Goal: Navigation & Orientation: Find specific page/section

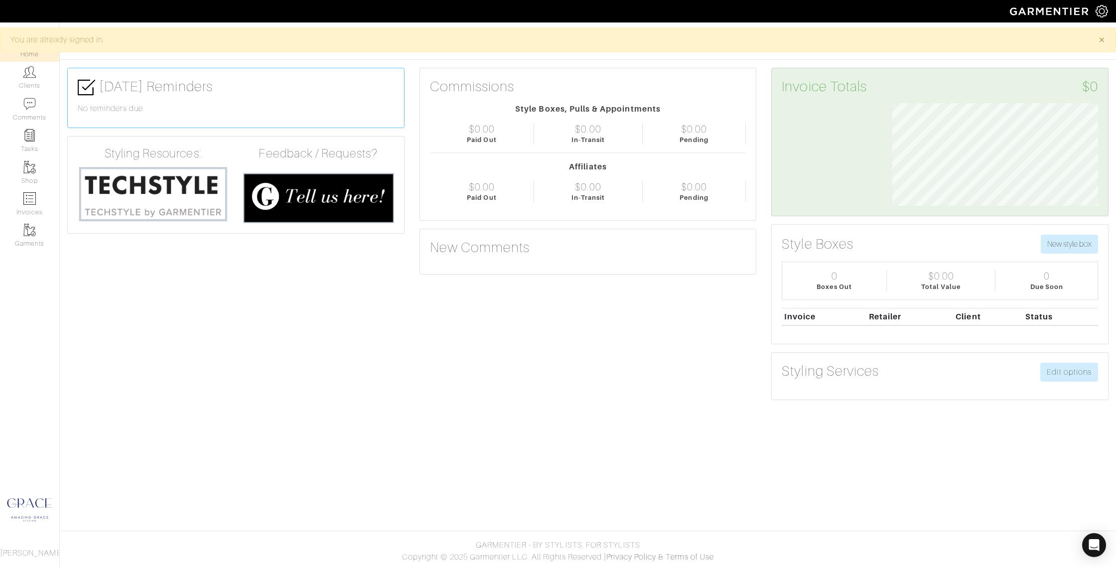
scroll to position [103, 221]
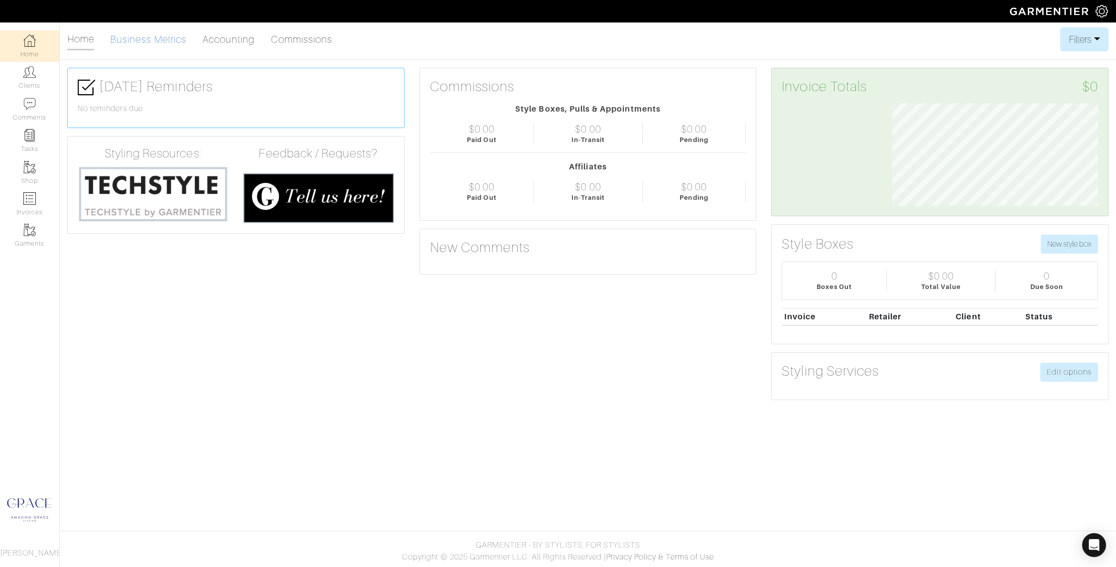
click at [131, 37] on link "Business Metrics" at bounding box center [148, 39] width 76 height 20
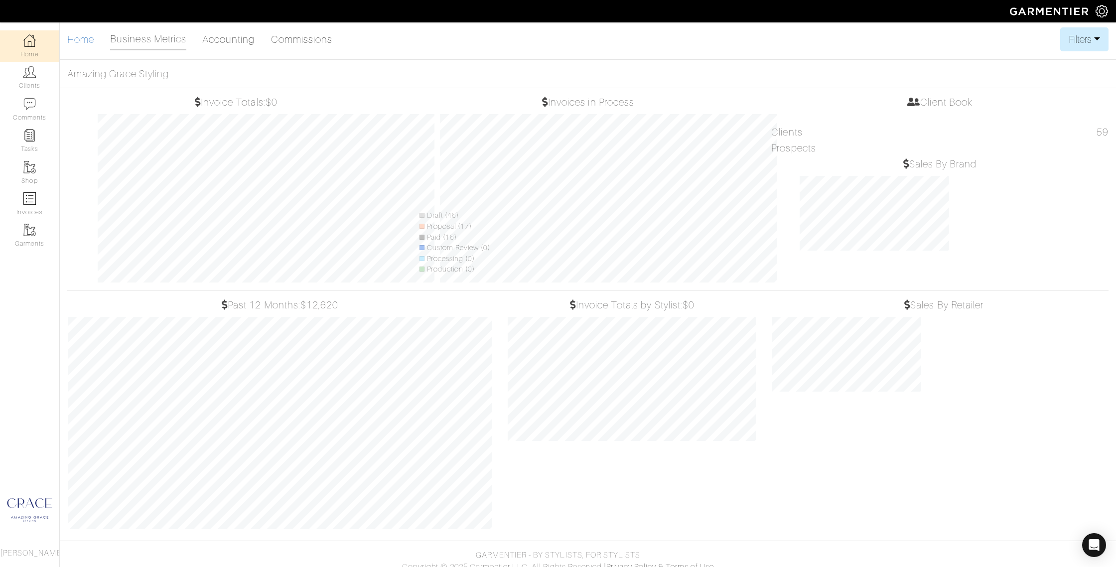
scroll to position [230, 264]
click at [86, 42] on link "Home" at bounding box center [80, 39] width 27 height 20
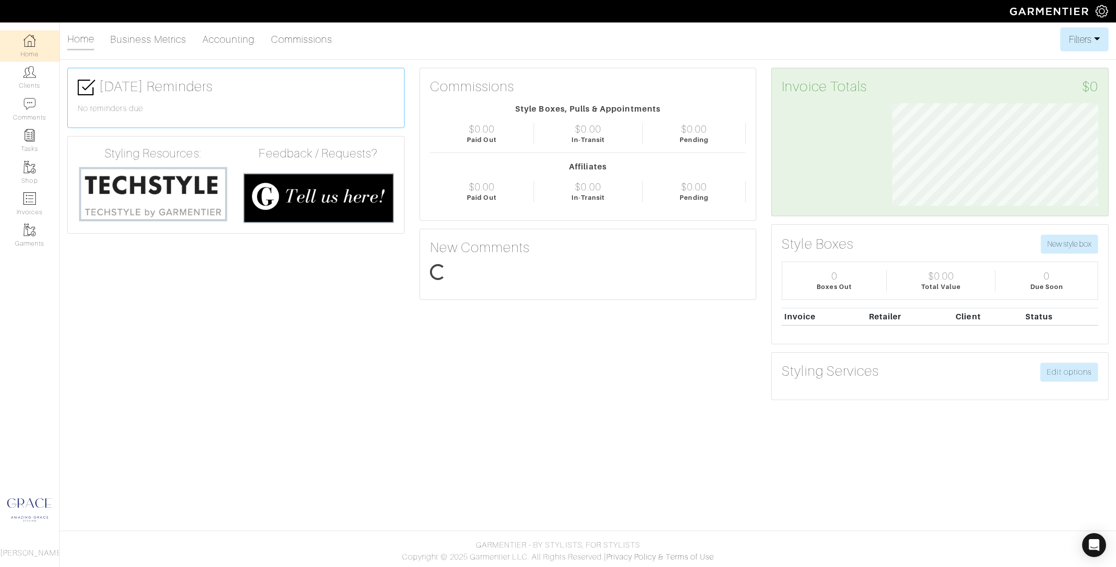
scroll to position [103, 221]
click at [35, 174] on link "Shop" at bounding box center [29, 172] width 59 height 31
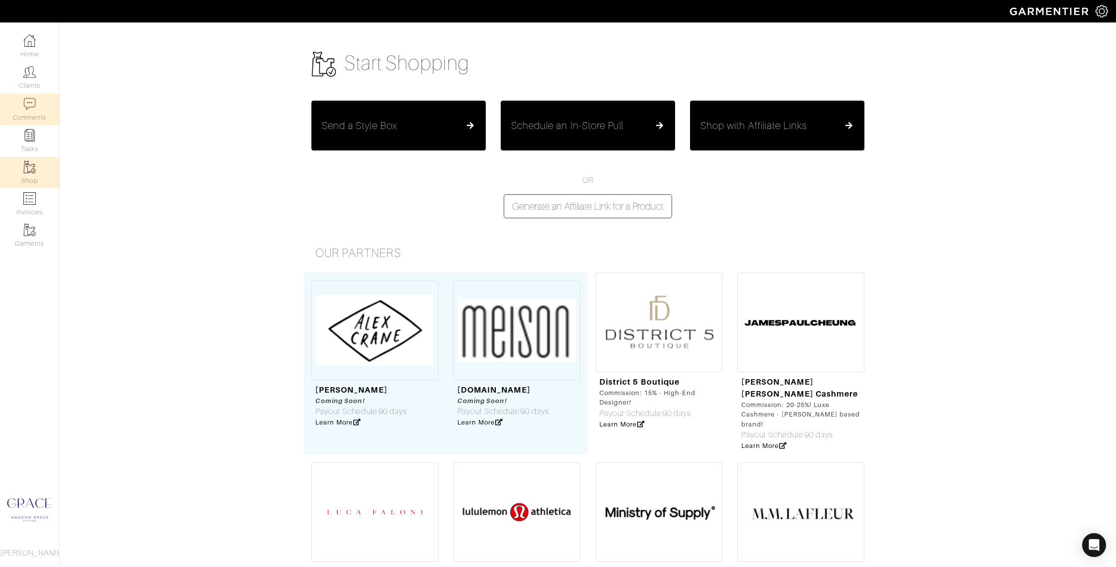
click at [34, 108] on img at bounding box center [29, 104] width 12 height 12
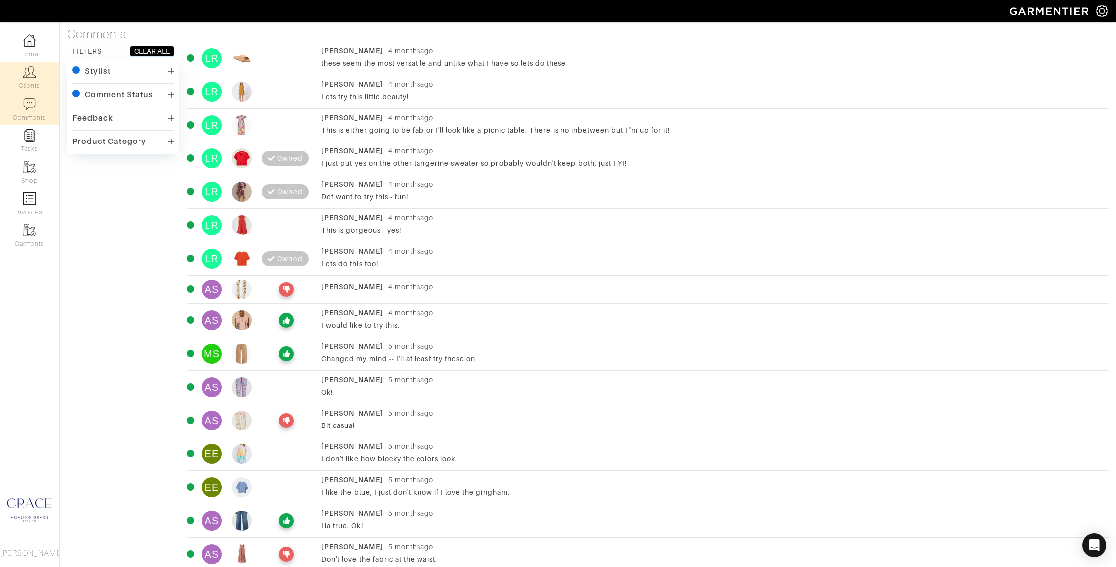
click at [29, 79] on link "Clients" at bounding box center [29, 77] width 59 height 31
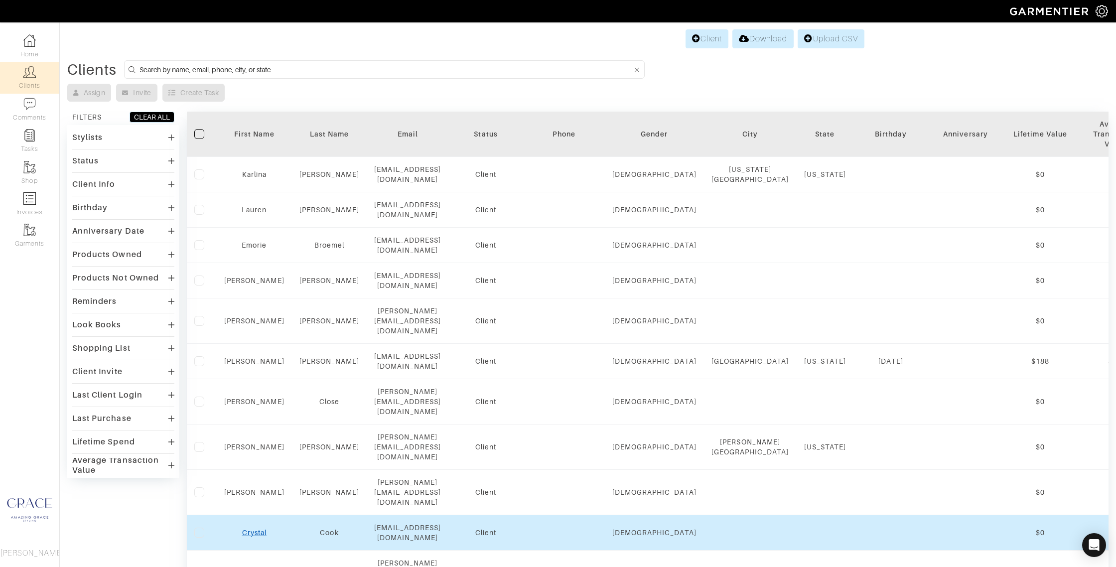
click at [250, 529] on link "Crystal" at bounding box center [254, 533] width 24 height 8
